Goal: Navigation & Orientation: Find specific page/section

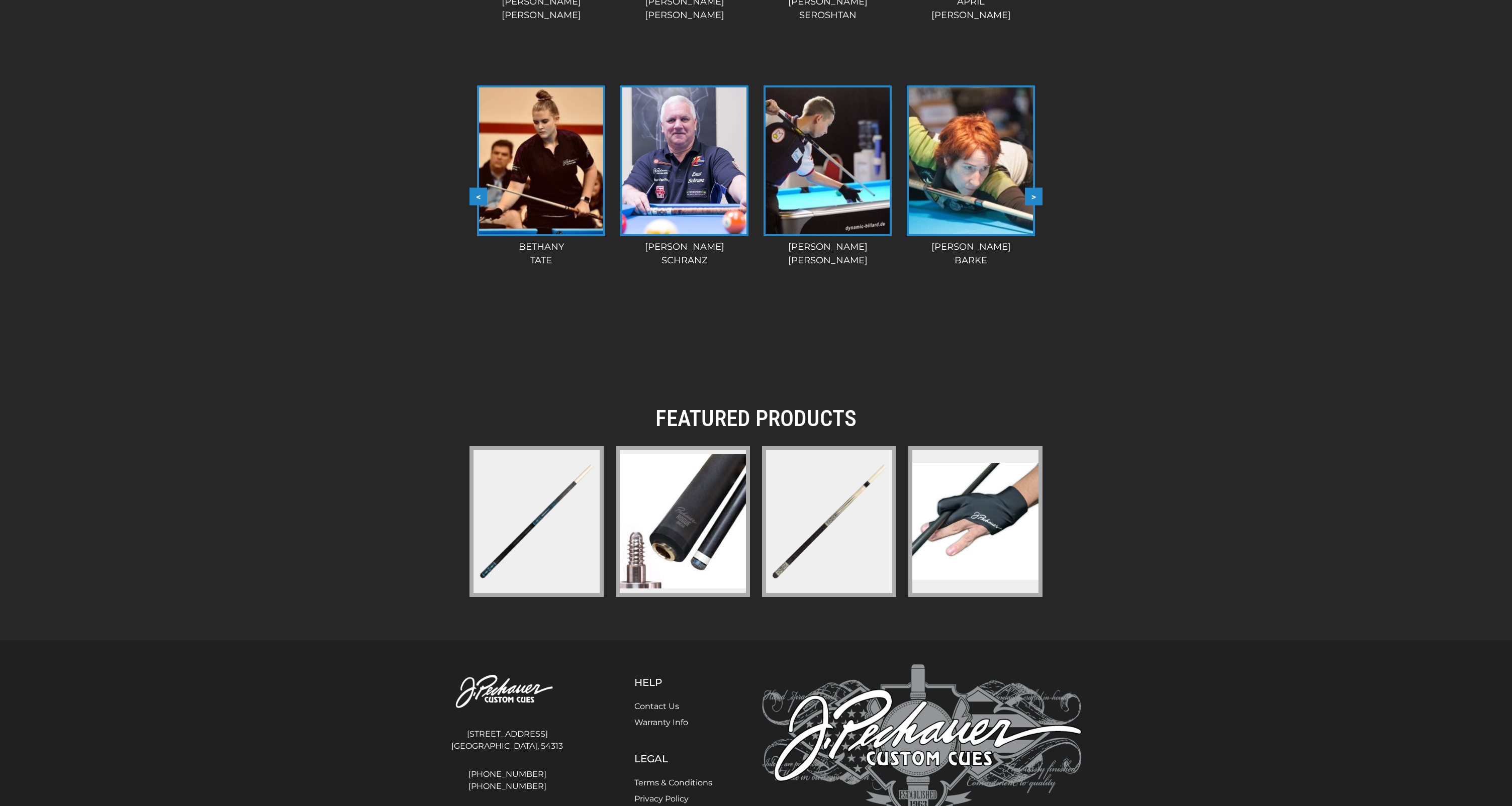
scroll to position [1078, 0]
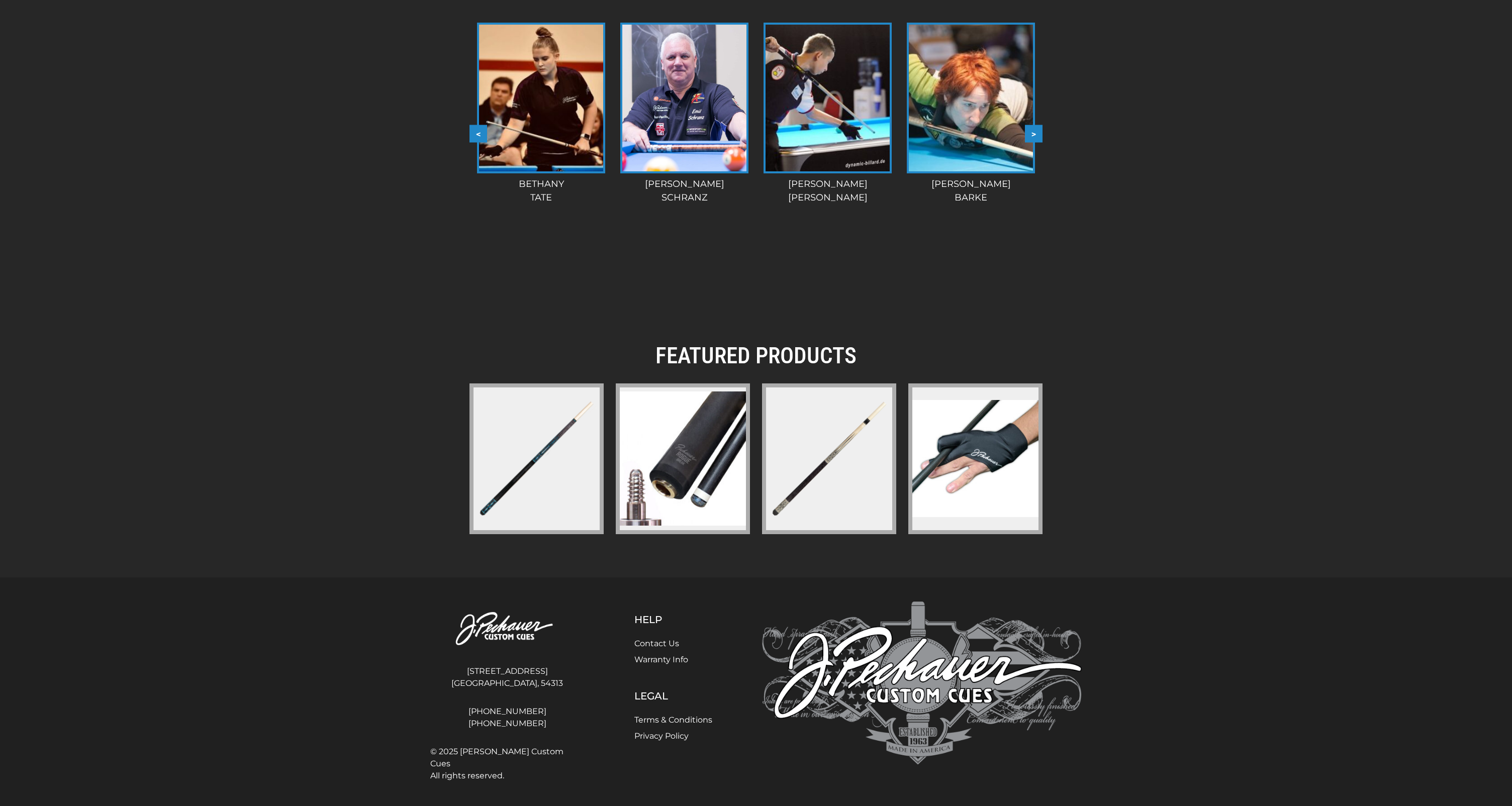
click at [751, 355] on h2 "FEATURED PRODUCTS" at bounding box center [756, 356] width 573 height 27
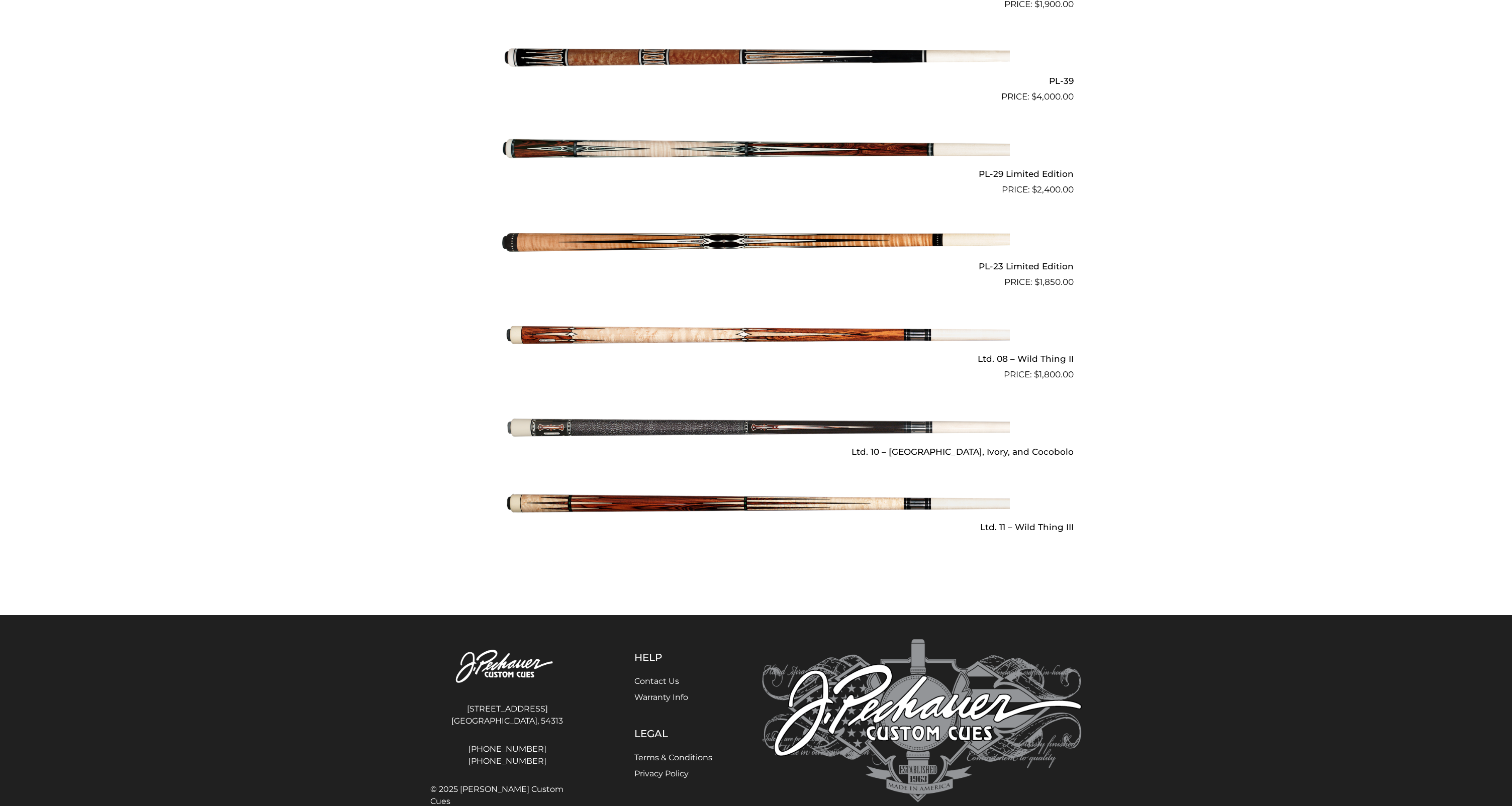
scroll to position [1295, 0]
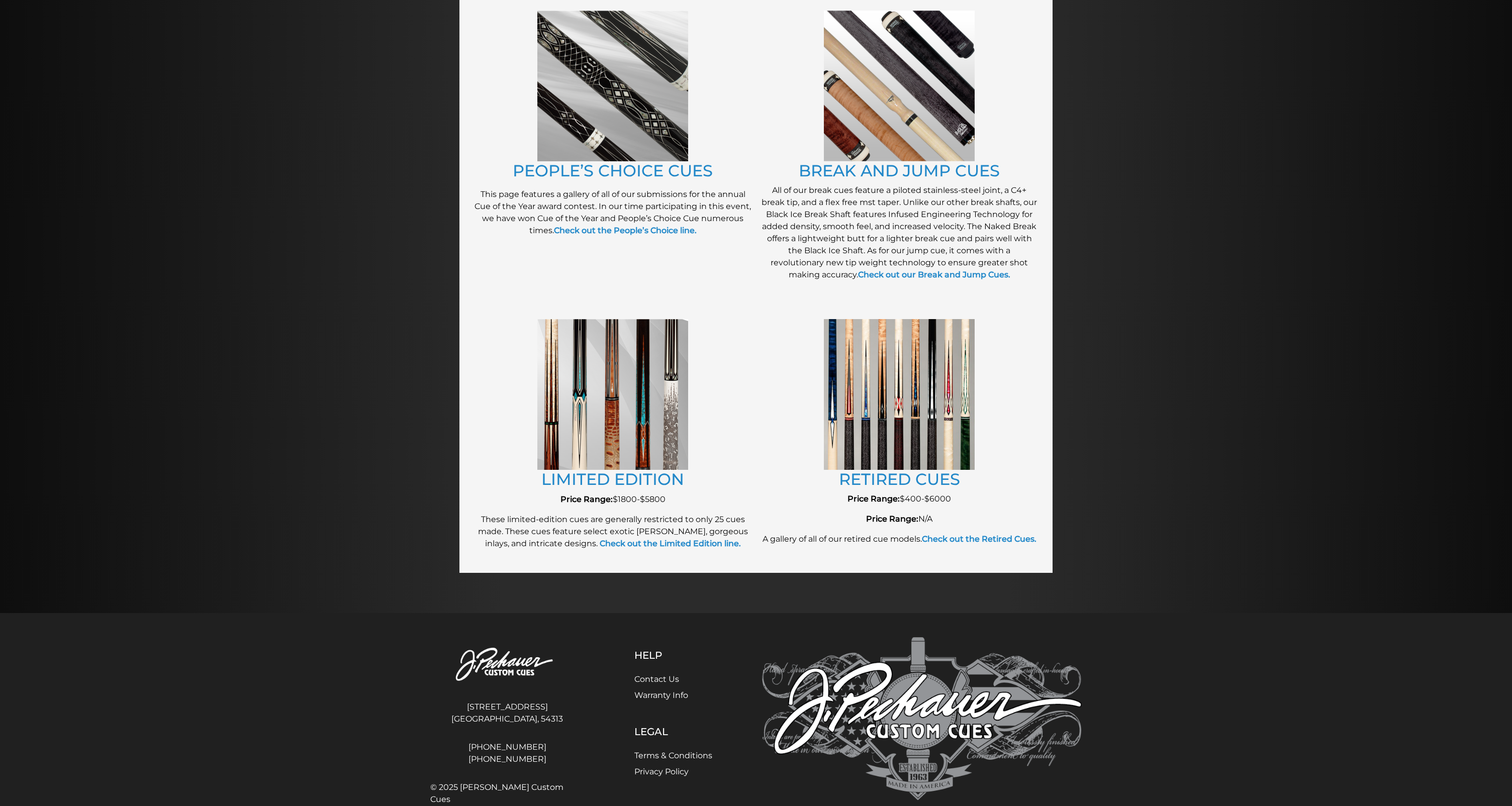
scroll to position [879, 0]
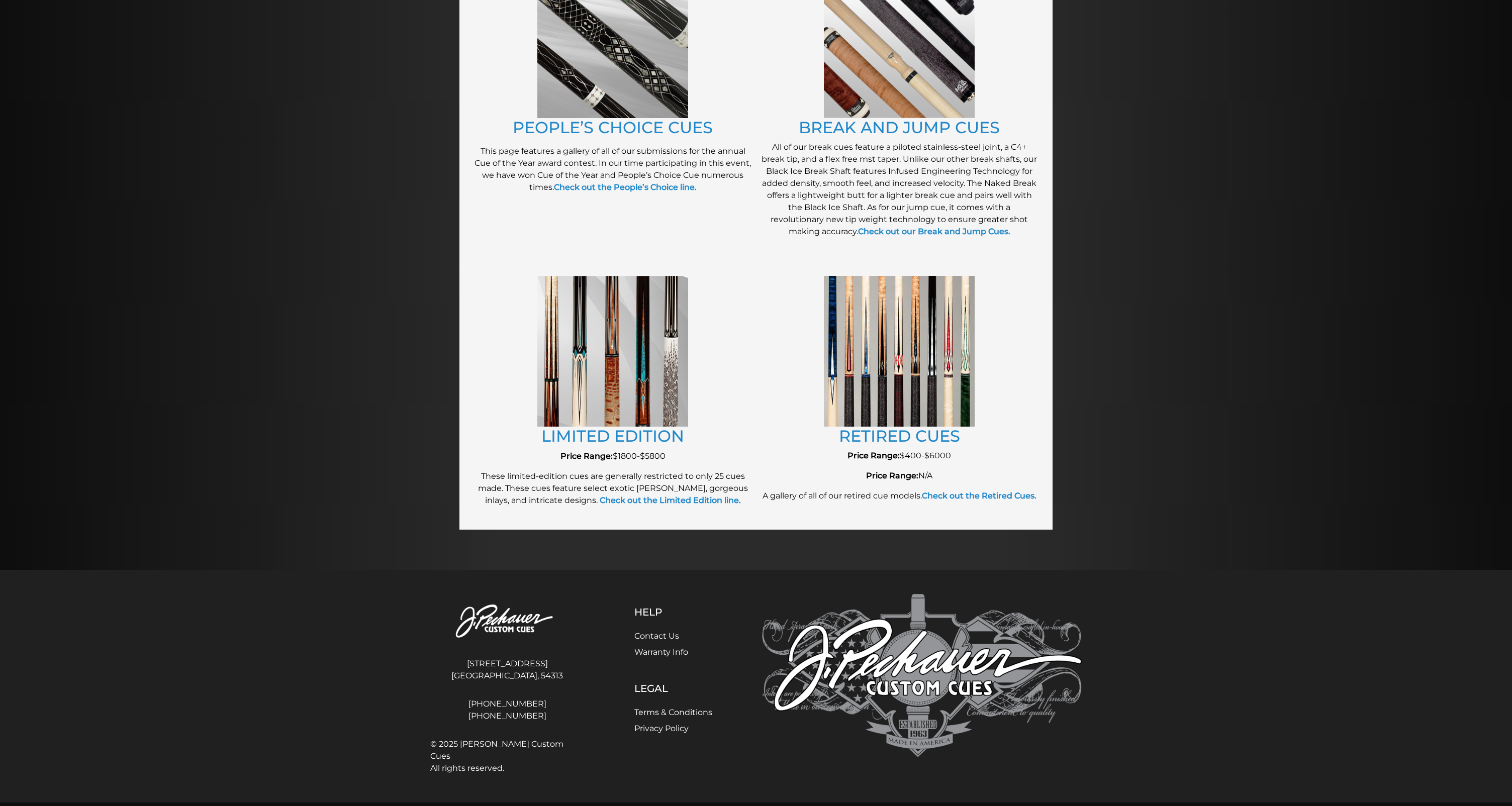
click at [940, 338] on img at bounding box center [899, 351] width 151 height 150
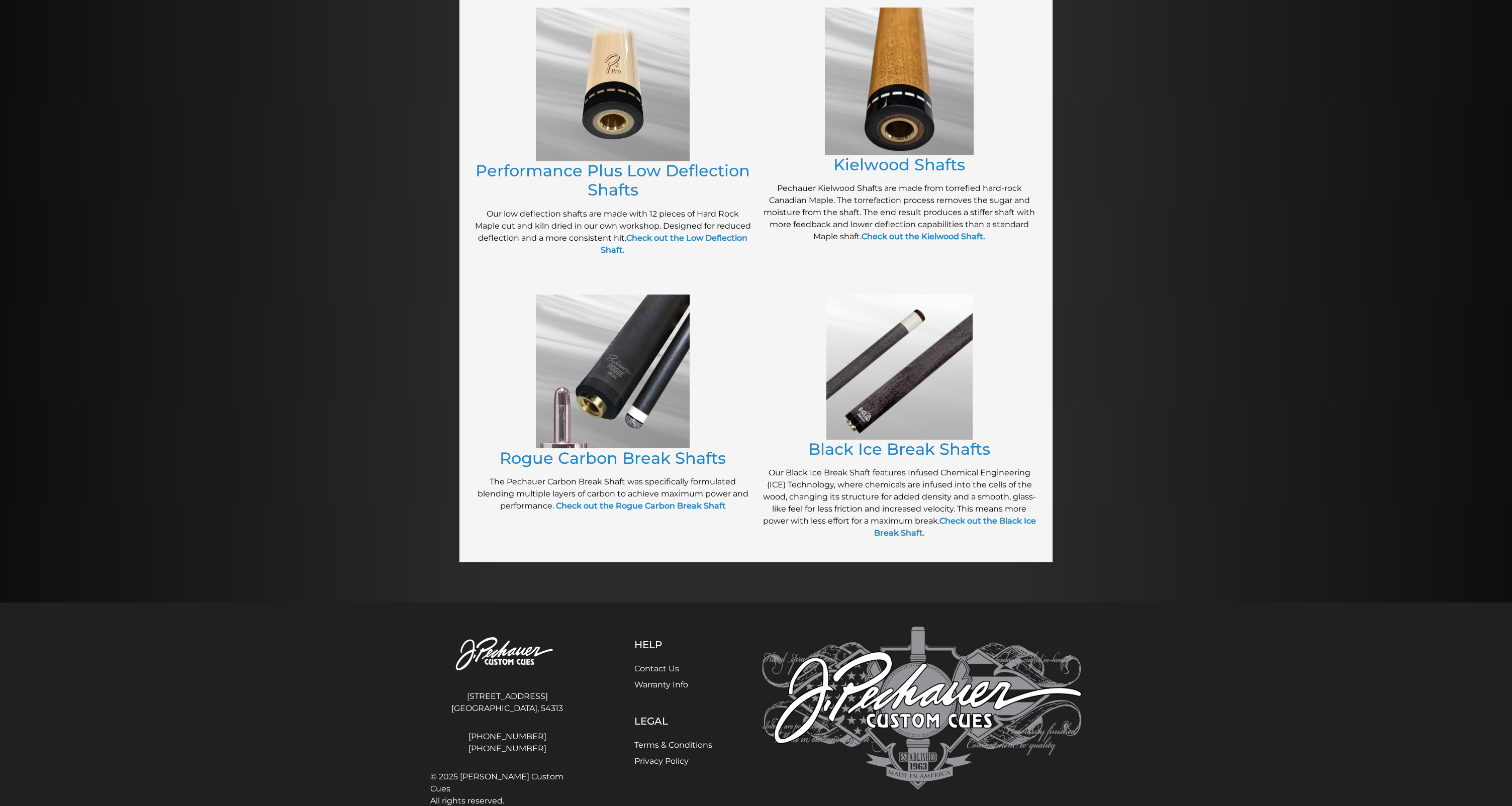
scroll to position [525, 0]
